Goal: Task Accomplishment & Management: Complete application form

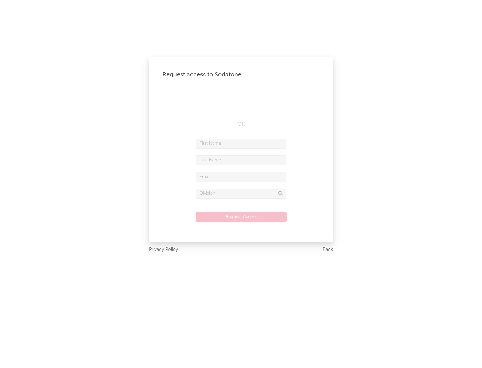
click at [241, 143] on input "text" at bounding box center [241, 144] width 90 height 10
type input "[PERSON_NAME]"
click at [241, 160] on input "text" at bounding box center [241, 160] width 90 height 10
type input "[PERSON_NAME]"
click at [241, 177] on input "text" at bounding box center [241, 177] width 90 height 10
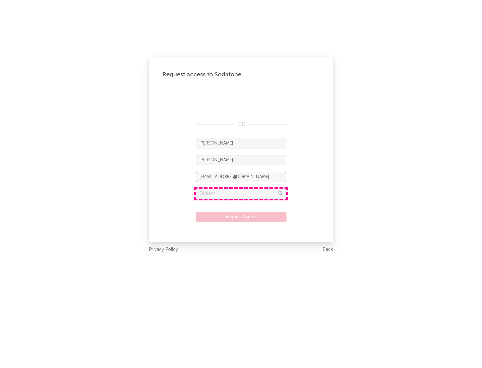
type input "[EMAIL_ADDRESS][DOMAIN_NAME]"
click at [241, 194] on input "text" at bounding box center [241, 194] width 90 height 10
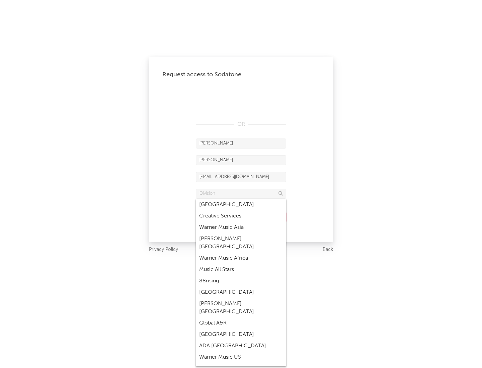
click at [241, 264] on div "Music All Stars" at bounding box center [241, 269] width 90 height 11
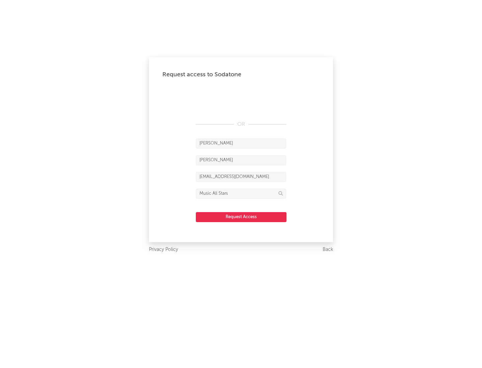
type input "Music All Stars"
click at [241, 217] on button "Request Access" at bounding box center [241, 217] width 91 height 10
